Goal: Transaction & Acquisition: Purchase product/service

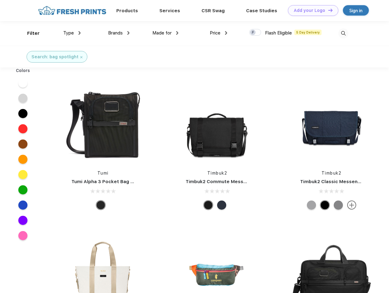
scroll to position [0, 0]
click at [310, 10] on link "Add your Logo Design Tool" at bounding box center [313, 10] width 50 height 11
click at [0, 0] on div "Design Tool" at bounding box center [0, 0] width 0 height 0
click at [327, 10] on link "Add your Logo Design Tool" at bounding box center [313, 10] width 50 height 11
click at [29, 33] on div "Filter" at bounding box center [33, 33] width 13 height 7
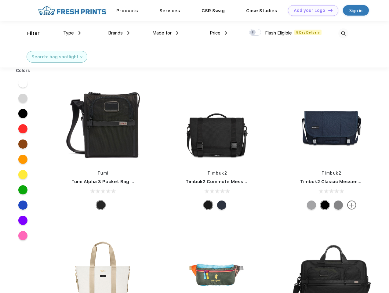
click at [72, 33] on span "Type" at bounding box center [68, 32] width 11 height 5
click at [119, 33] on span "Brands" at bounding box center [115, 32] width 15 height 5
click at [165, 33] on span "Made for" at bounding box center [161, 32] width 19 height 5
click at [218, 33] on span "Price" at bounding box center [215, 32] width 11 height 5
click at [255, 33] on div at bounding box center [255, 32] width 12 height 7
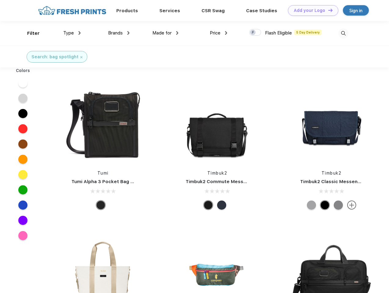
click at [253, 33] on input "checkbox" at bounding box center [251, 31] width 4 height 4
click at [343, 33] on img at bounding box center [343, 33] width 10 height 10
